Goal: Task Accomplishment & Management: Manage account settings

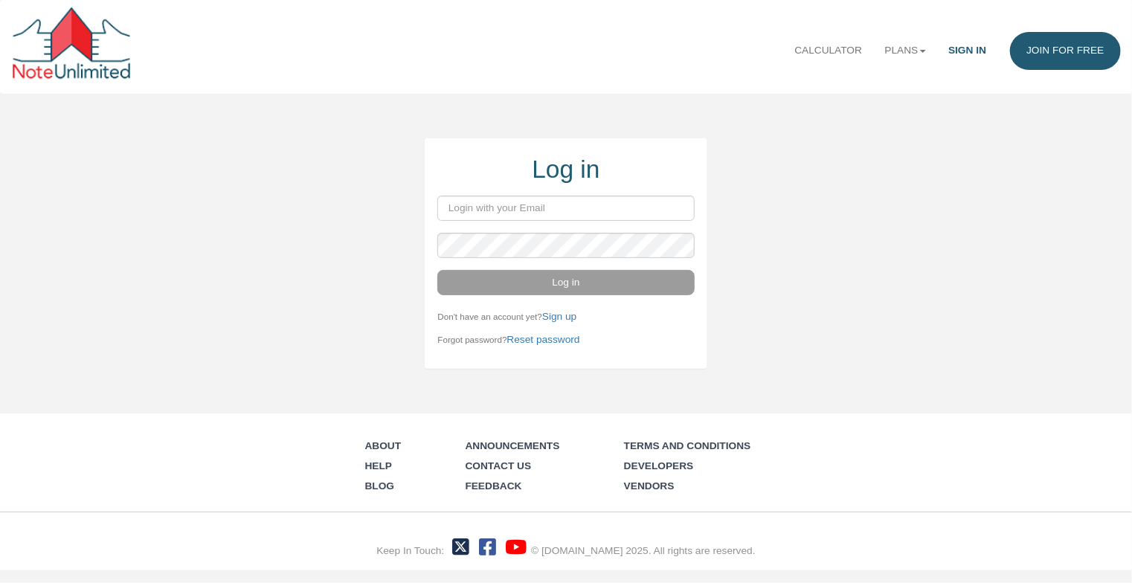
type input "[EMAIL_ADDRESS][DOMAIN_NAME]"
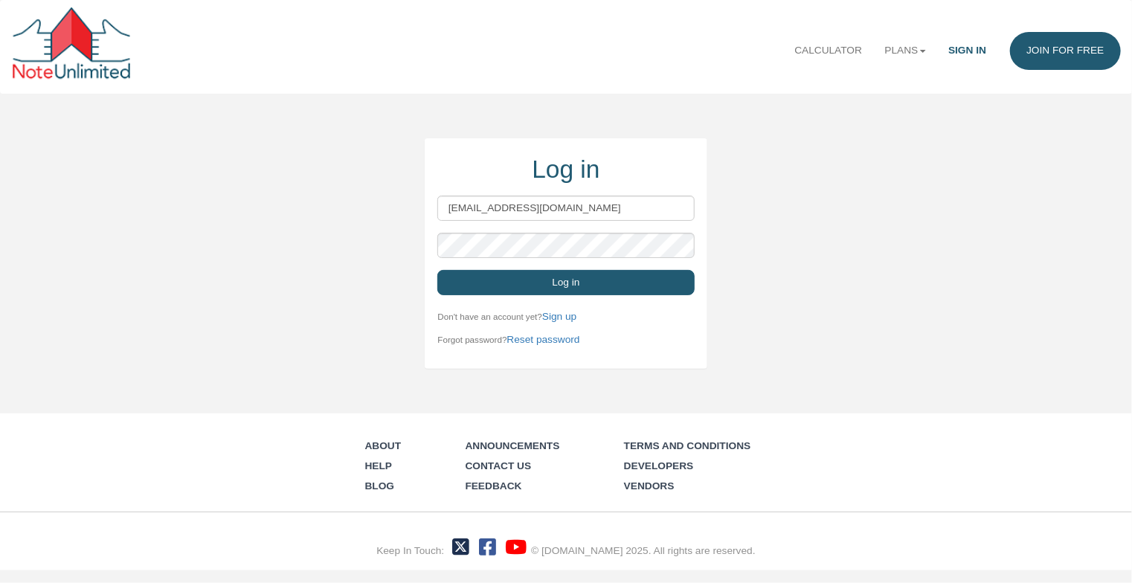
click at [549, 282] on button "Log in" at bounding box center [565, 282] width 257 height 25
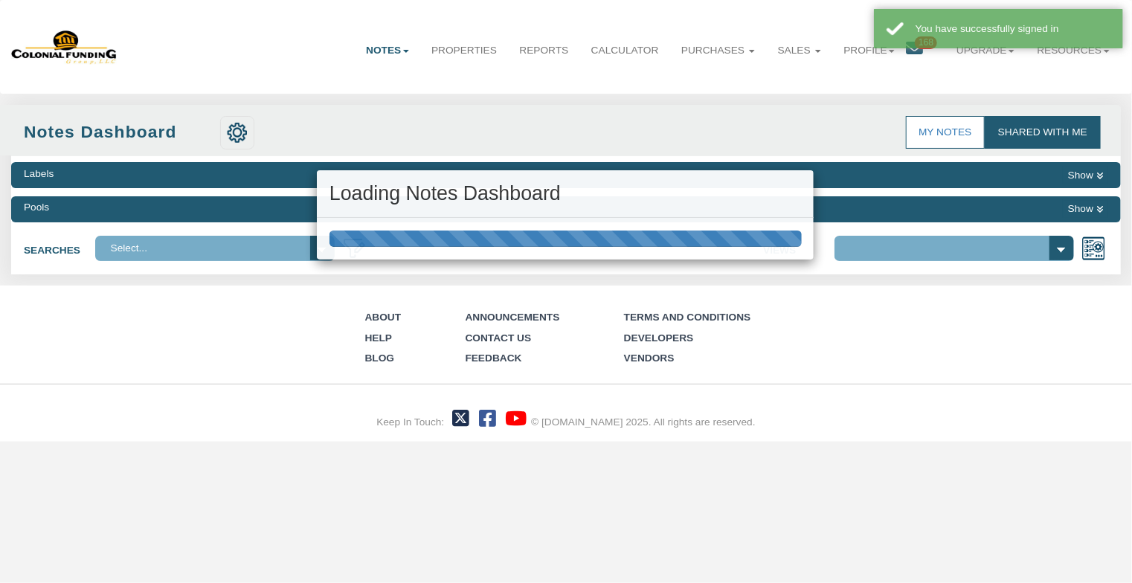
select select "316"
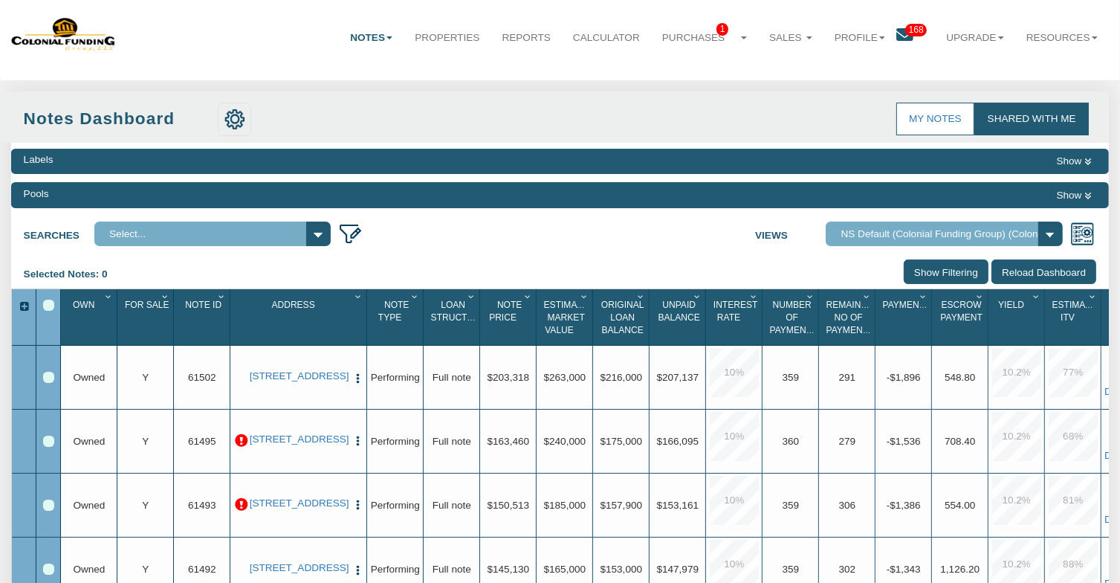
scroll to position [4, 0]
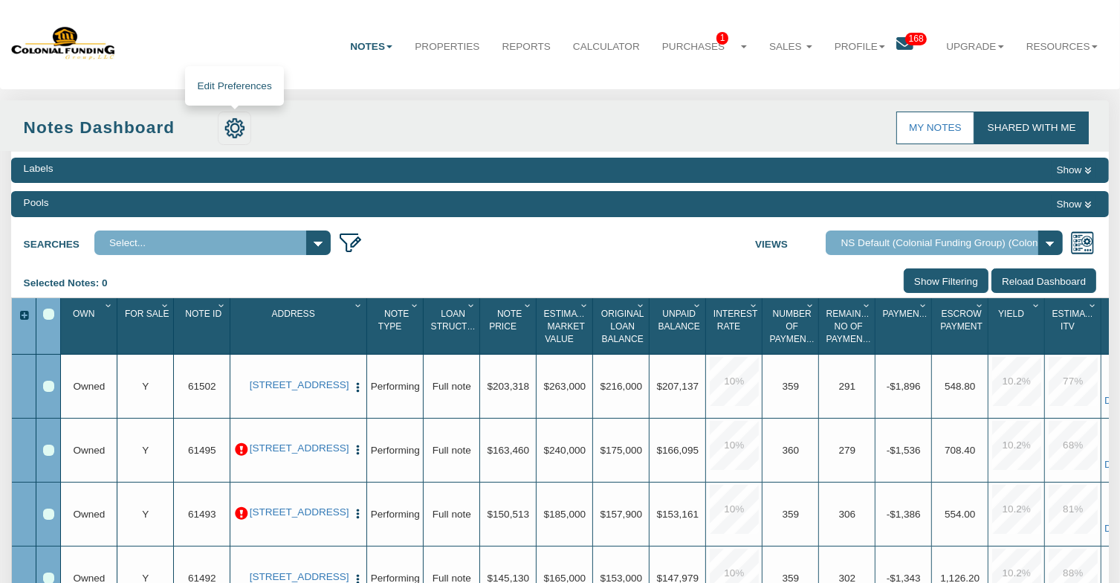
click at [233, 130] on img at bounding box center [235, 127] width 21 height 21
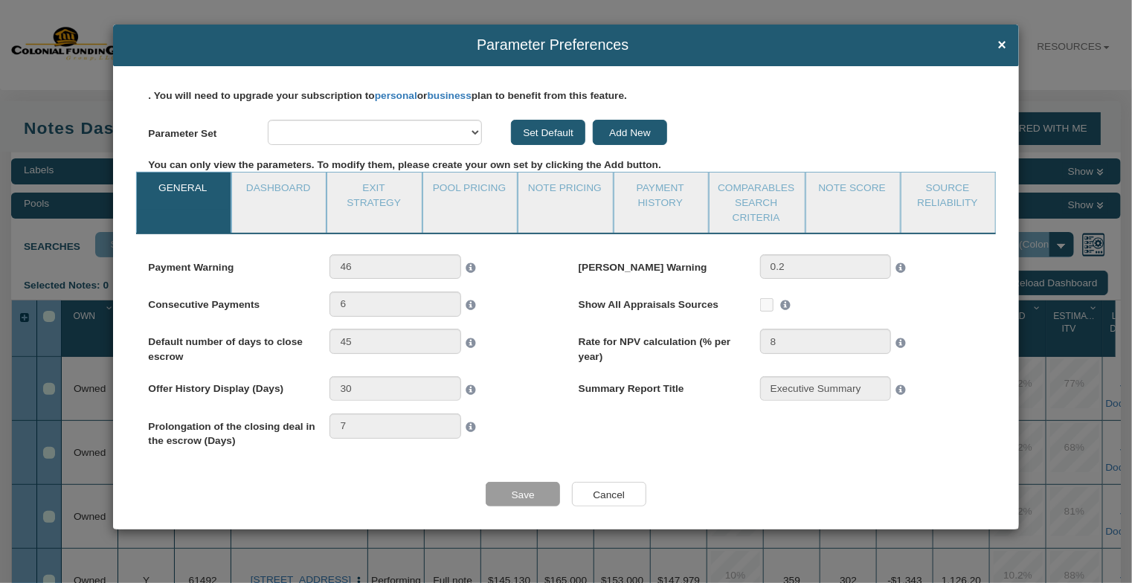
select select "object:1199"
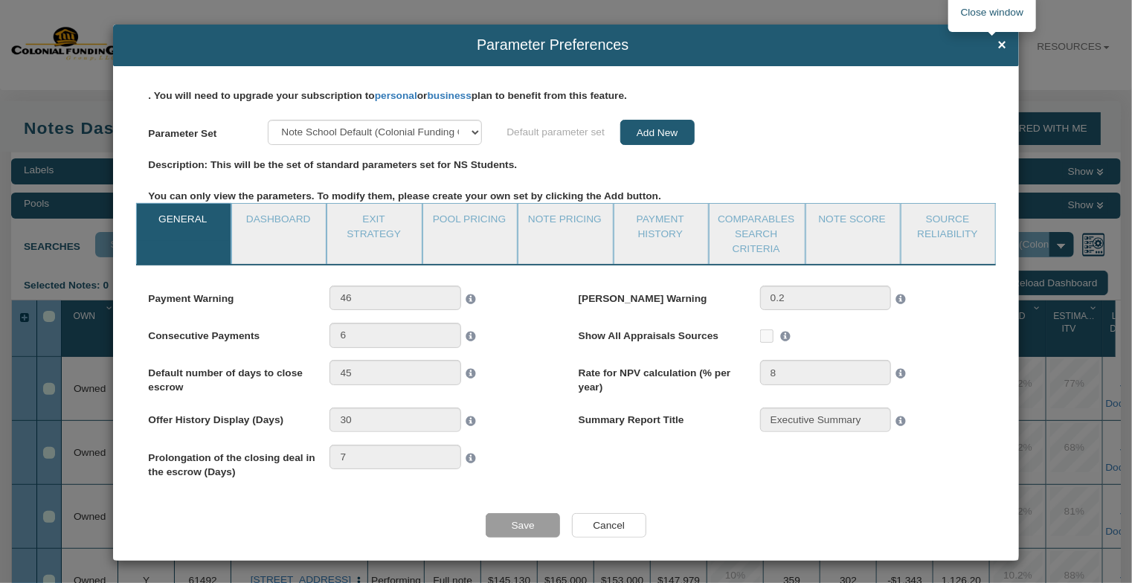
click at [998, 45] on span "×" at bounding box center [1002, 45] width 9 height 16
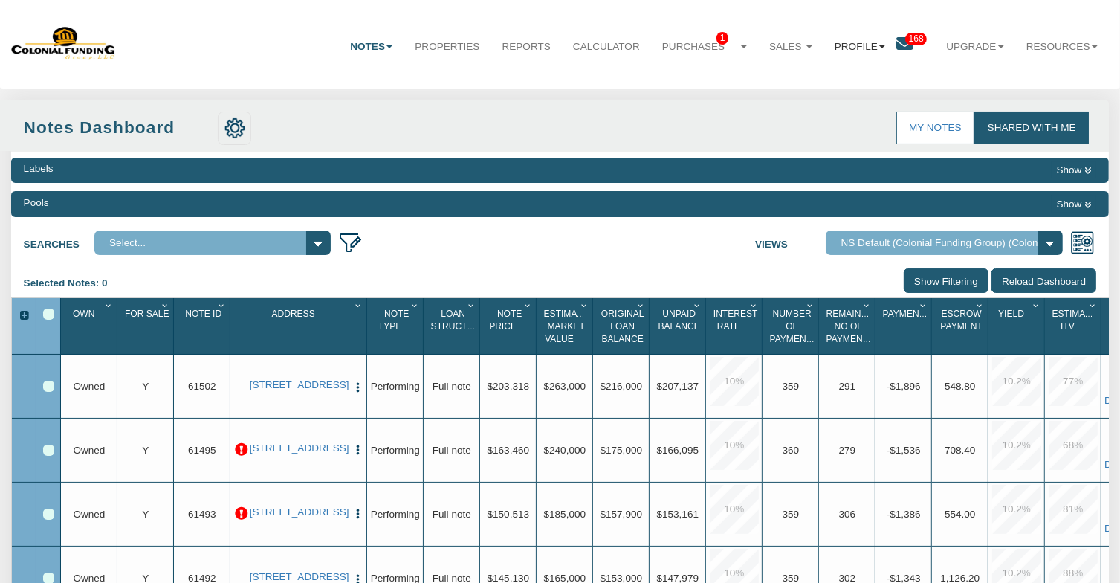
click at [849, 47] on link "Profile" at bounding box center [860, 46] width 73 height 37
click at [831, 80] on link "Settings" at bounding box center [869, 80] width 129 height 19
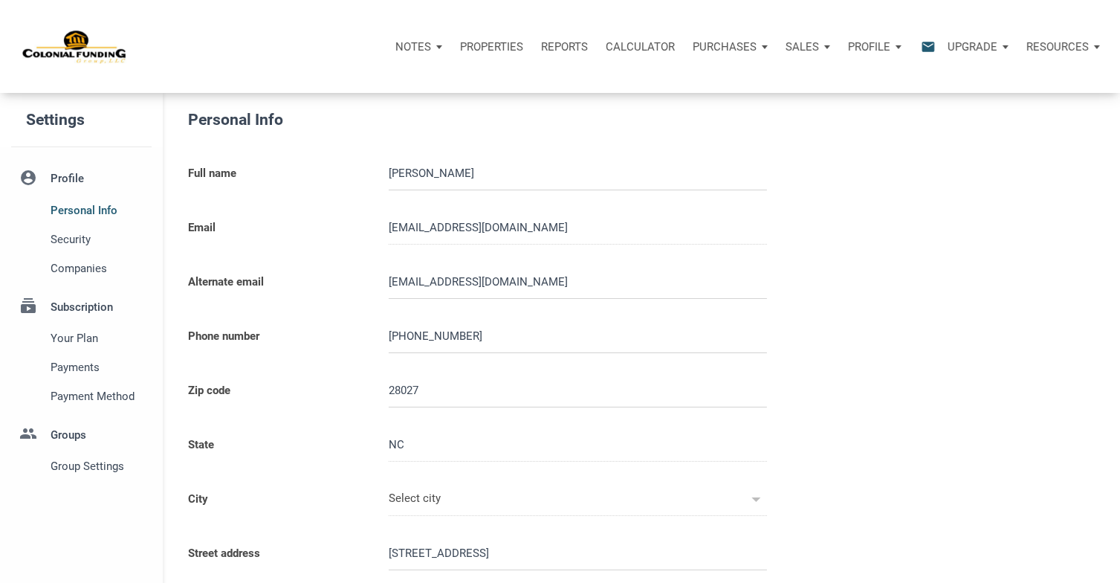
type input "CONCORD"
select select
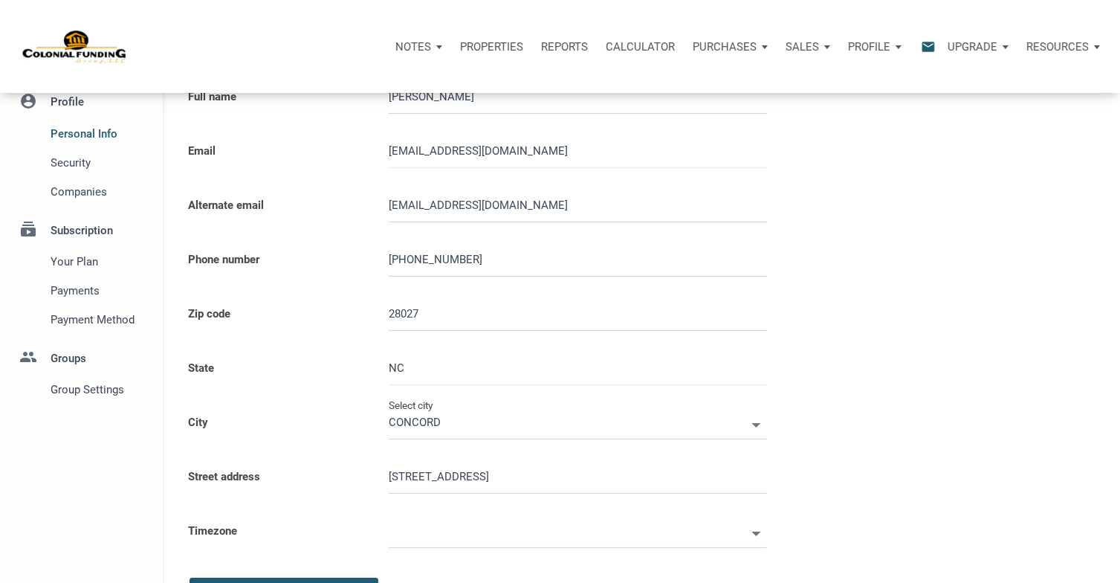
scroll to position [223, 0]
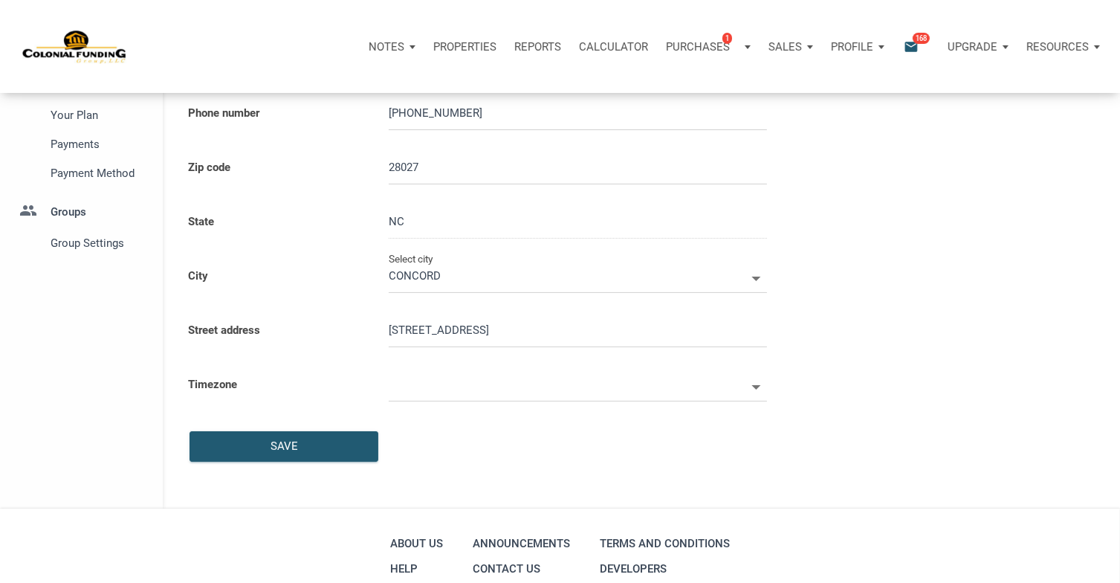
click at [758, 385] on icon at bounding box center [756, 387] width 9 height 4
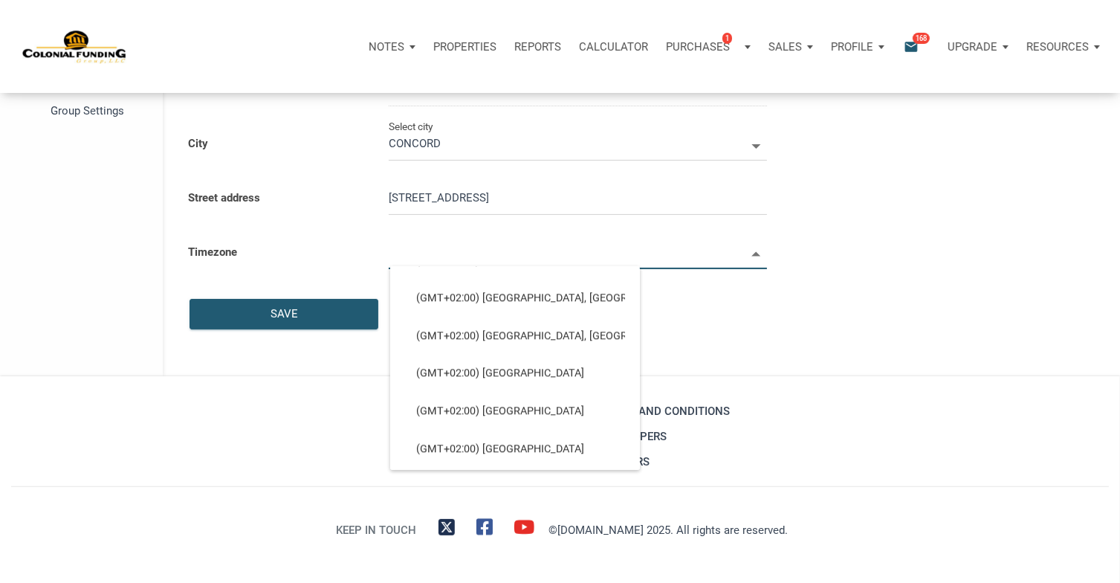
scroll to position [4164, 0]
click at [709, 258] on input "text" at bounding box center [567, 252] width 357 height 33
select select
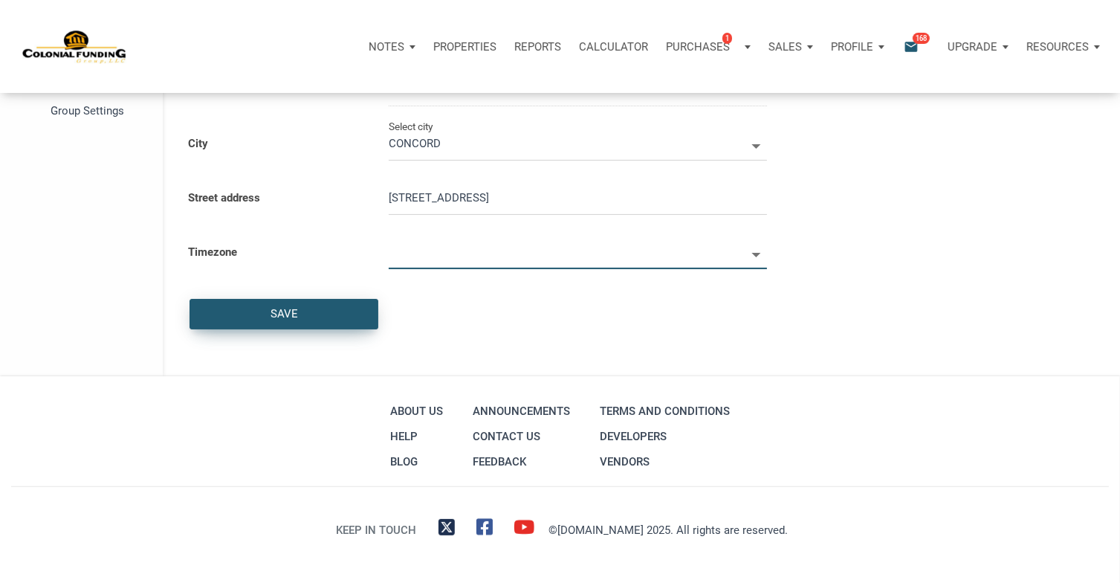
click at [282, 315] on div "Save" at bounding box center [284, 314] width 28 height 17
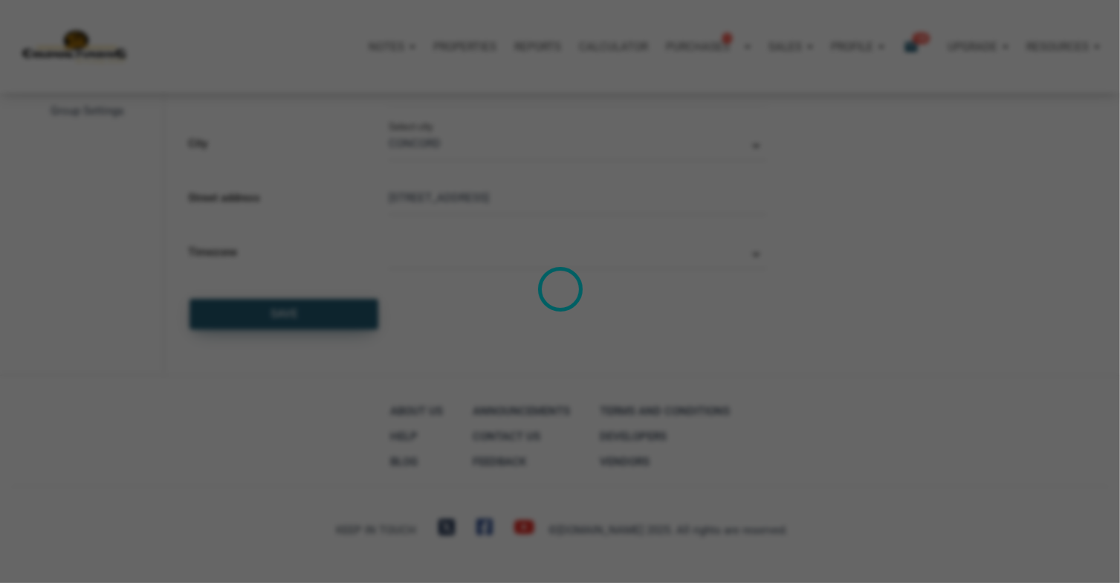
select select
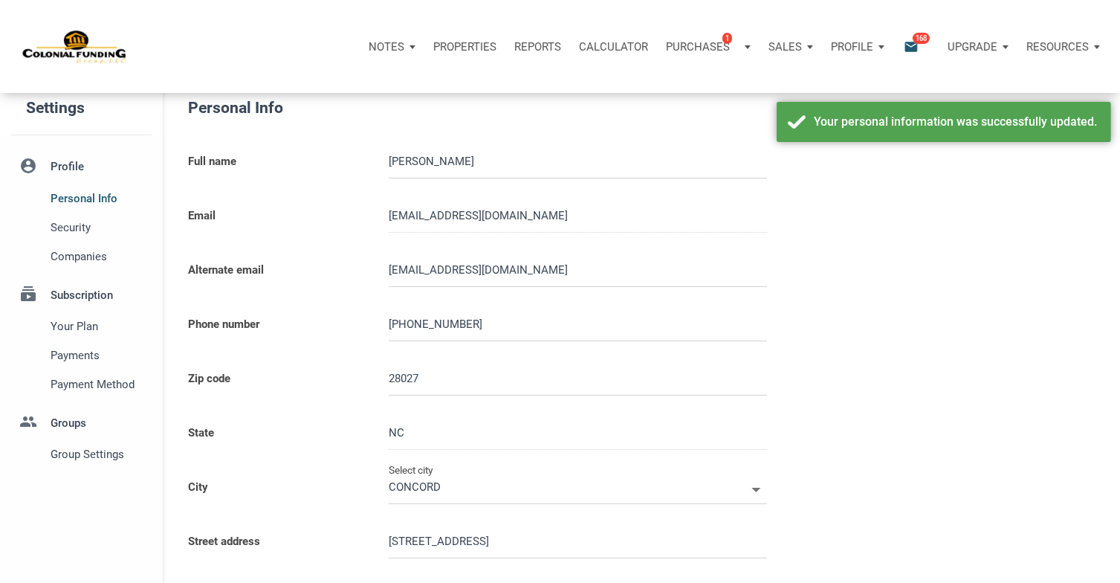
scroll to position [0, 0]
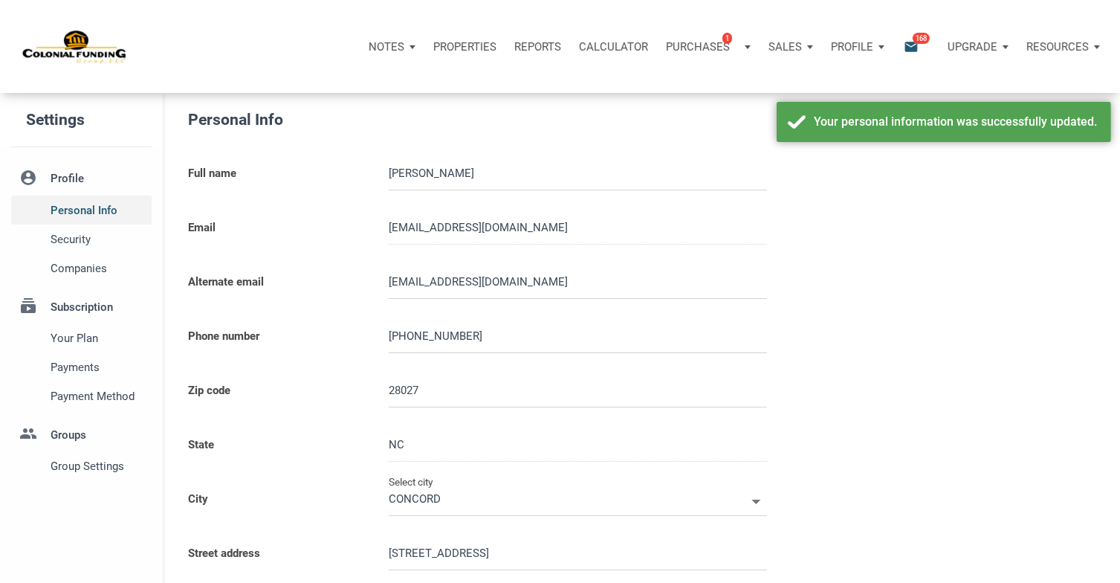
click at [92, 213] on span "Personal Info" at bounding box center [98, 210] width 95 height 18
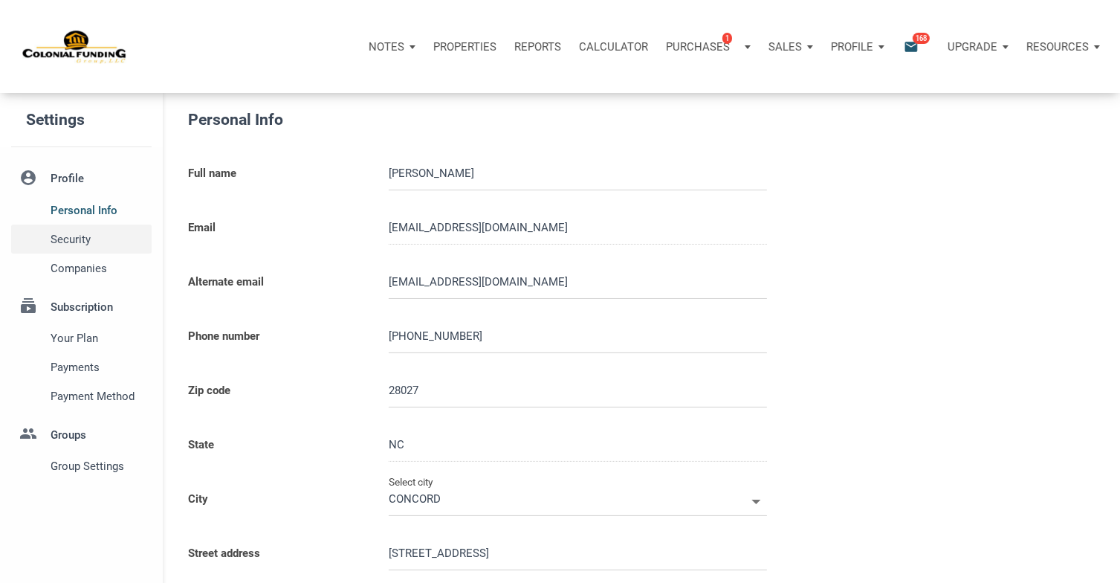
click at [79, 242] on span "Security" at bounding box center [98, 239] width 95 height 18
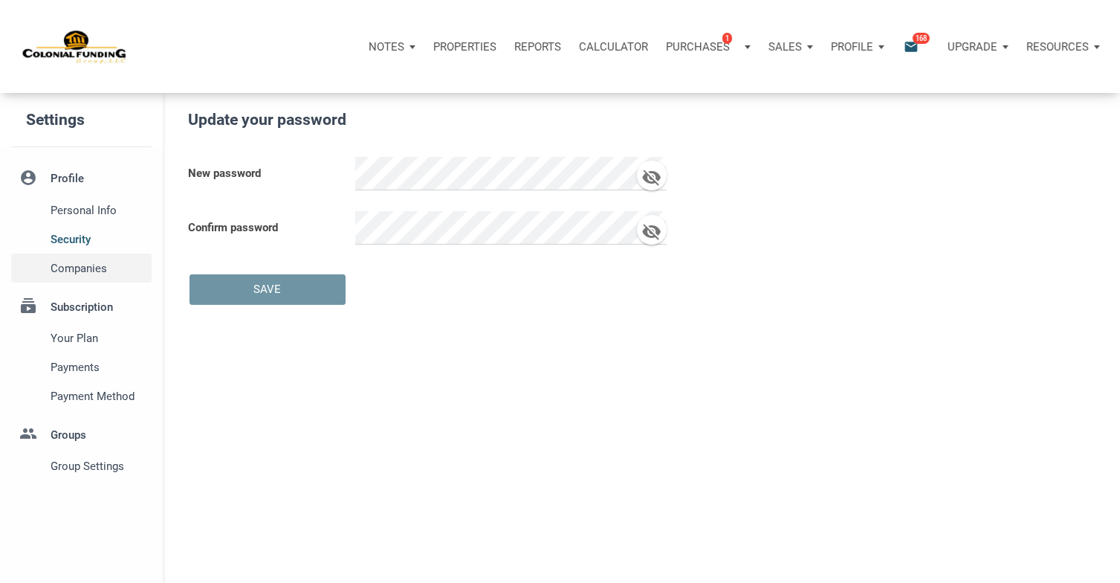
click at [73, 267] on span "Companies" at bounding box center [98, 268] width 95 height 18
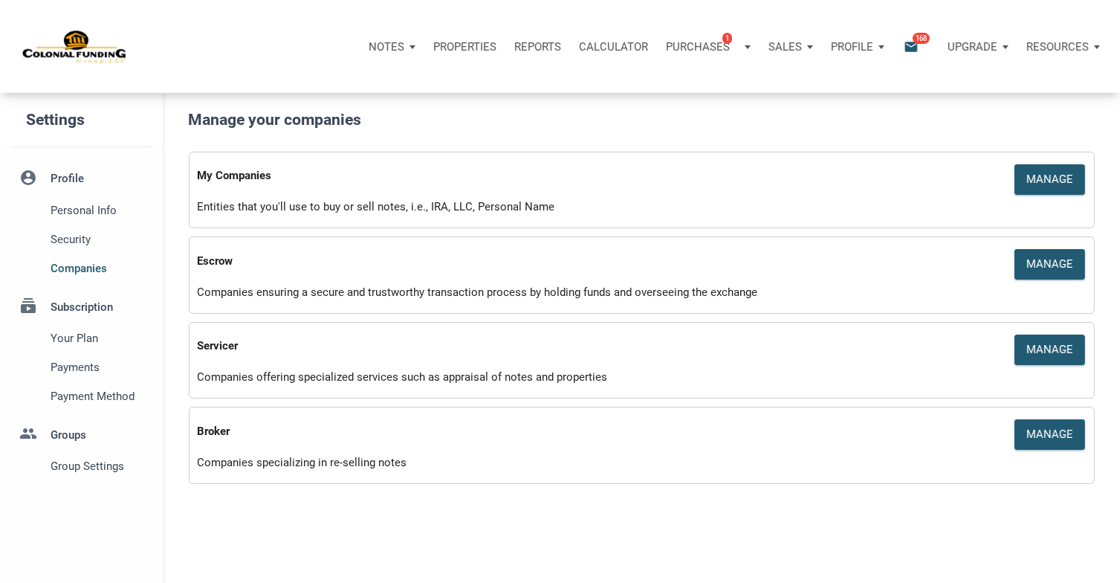
click at [75, 306] on li "subscriptions Subscription Your plan Payments Payment Method" at bounding box center [81, 347] width 163 height 128
click at [84, 338] on span "Your plan" at bounding box center [98, 338] width 95 height 18
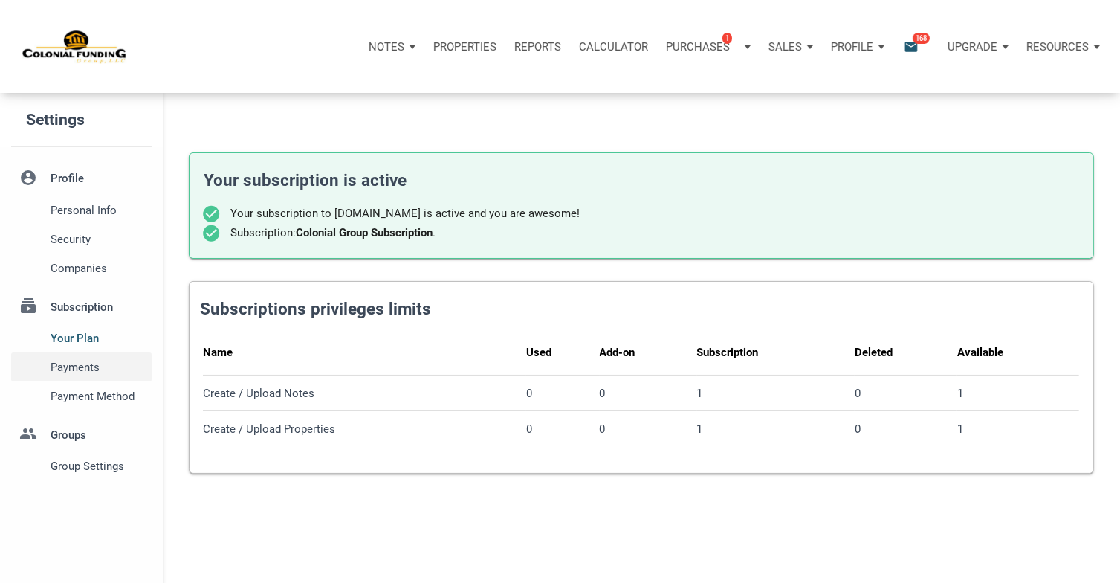
click at [65, 364] on span "Payments" at bounding box center [98, 367] width 95 height 18
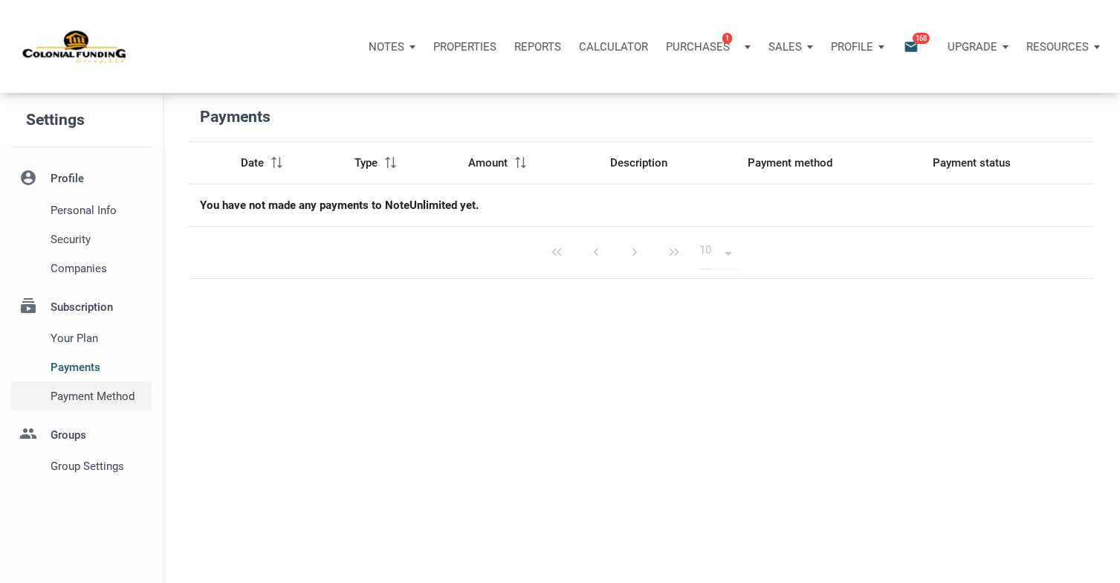
click at [97, 405] on span "Payment Method" at bounding box center [98, 396] width 95 height 18
